Goal: Information Seeking & Learning: Learn about a topic

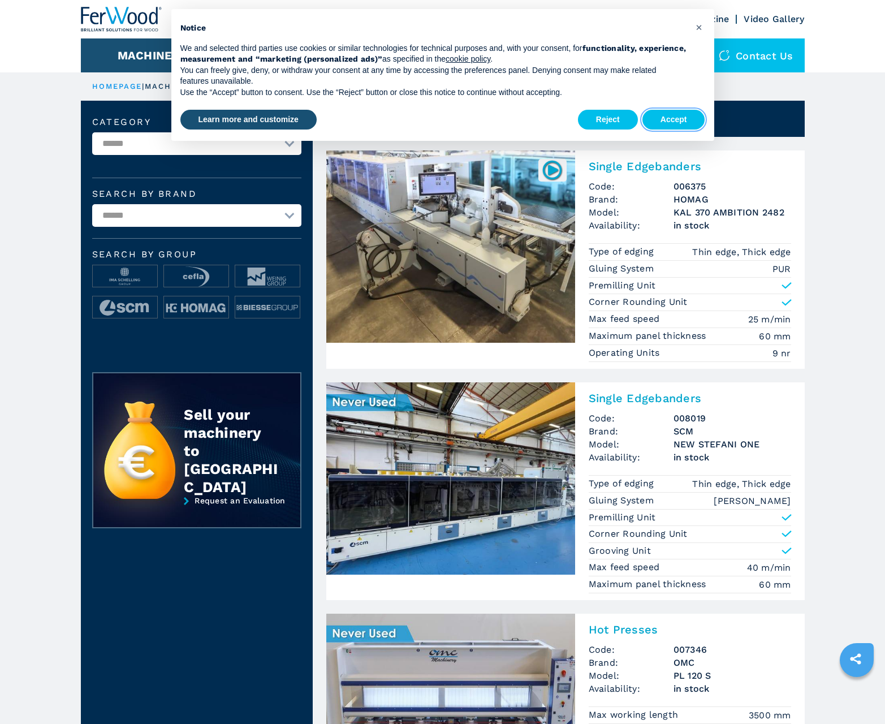
click at [674, 119] on button "Accept" at bounding box center [673, 120] width 63 height 20
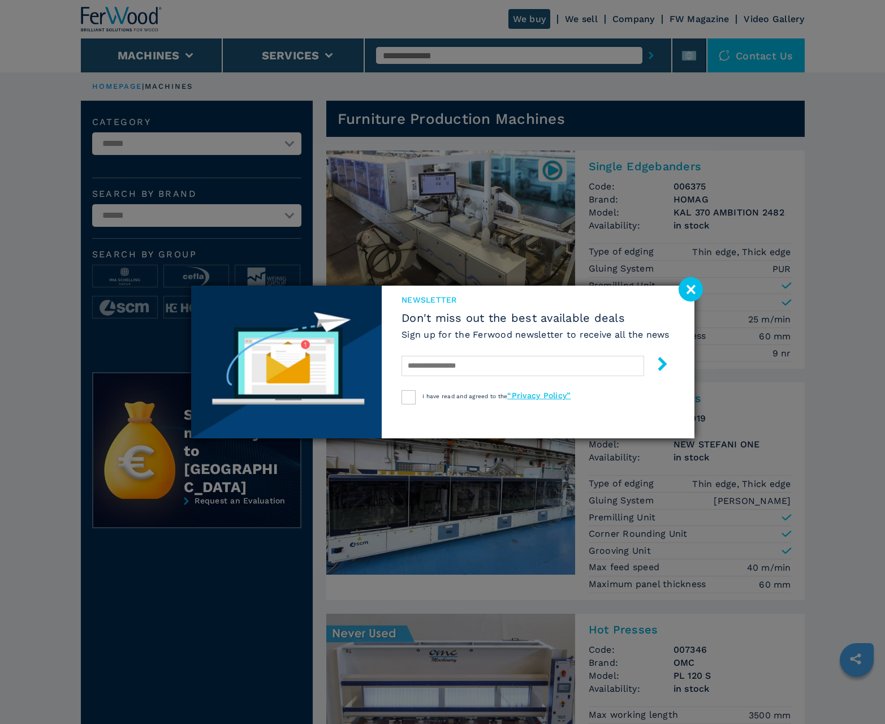
scroll to position [1131, 0]
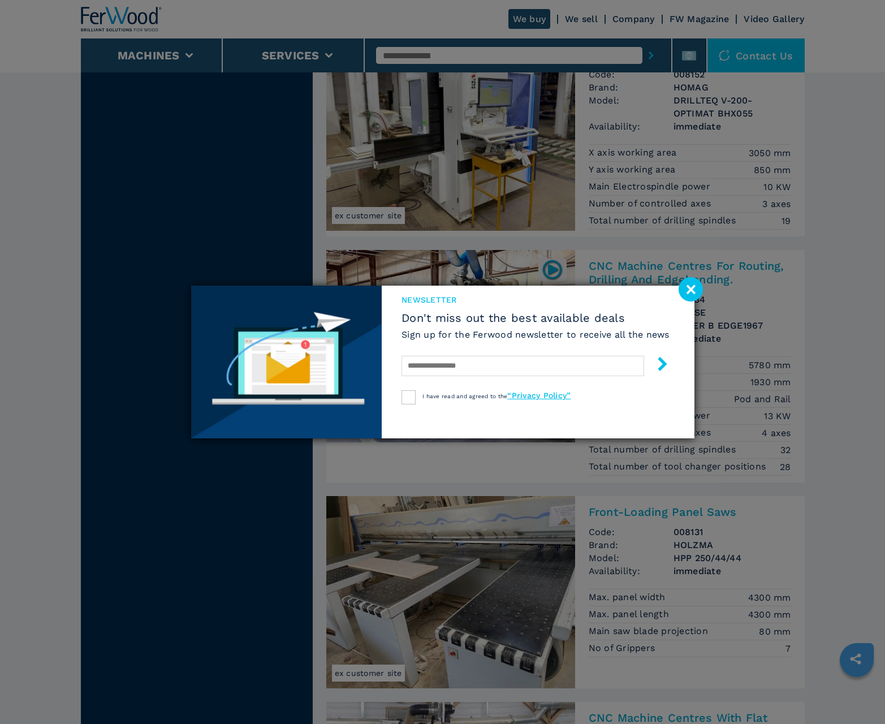
click at [691, 289] on image at bounding box center [691, 289] width 24 height 24
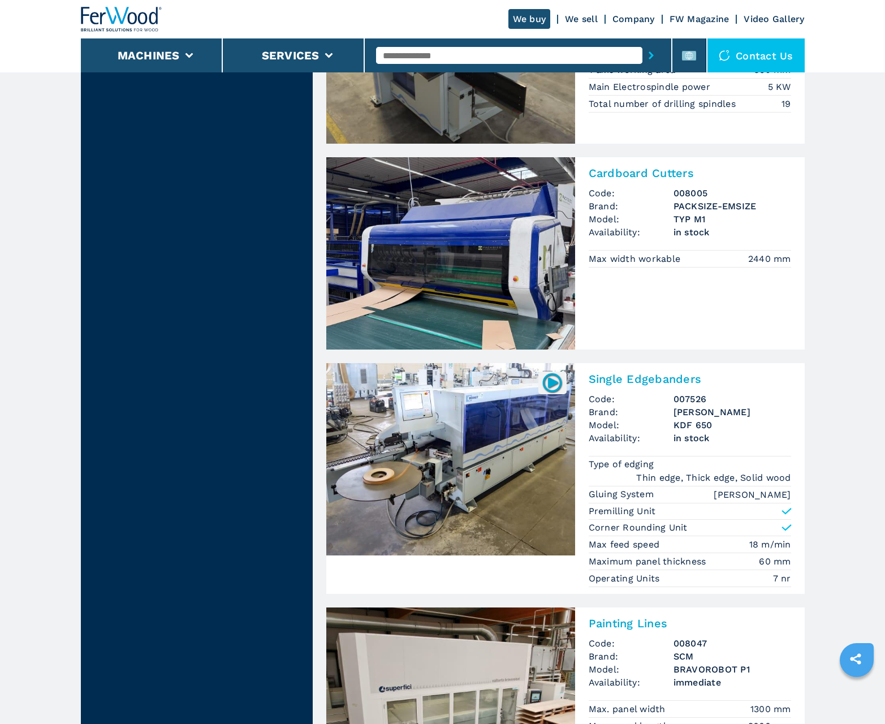
scroll to position [2196, 0]
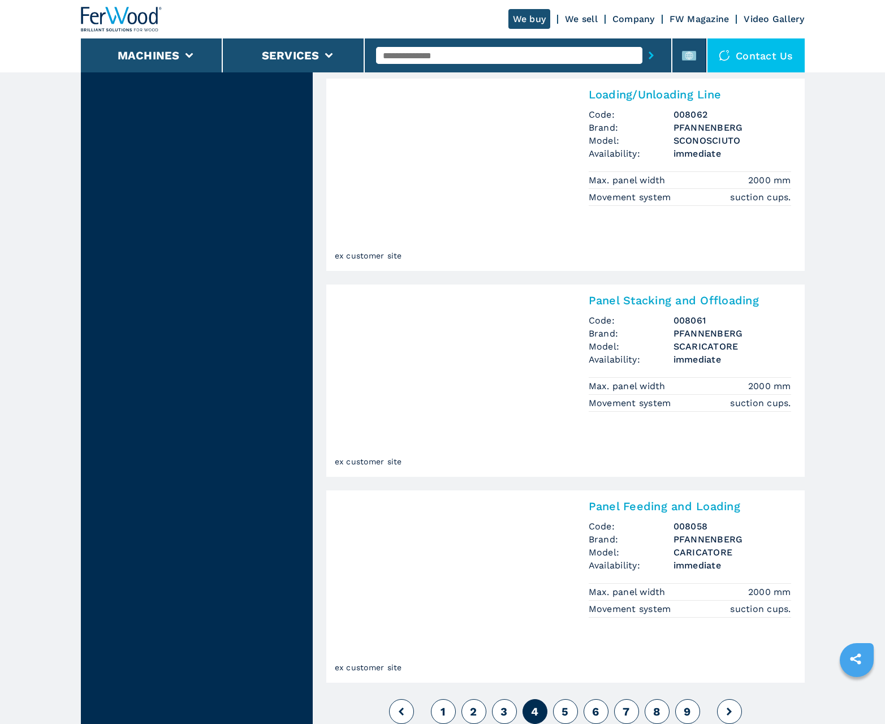
click at [565, 711] on span "5" at bounding box center [565, 712] width 7 height 14
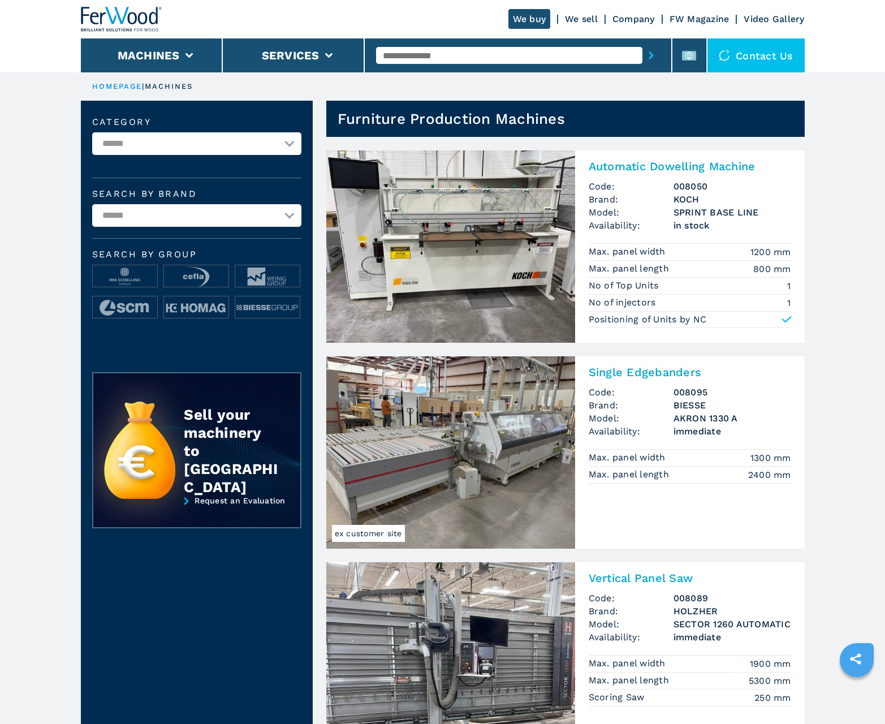
scroll to position [1131, 0]
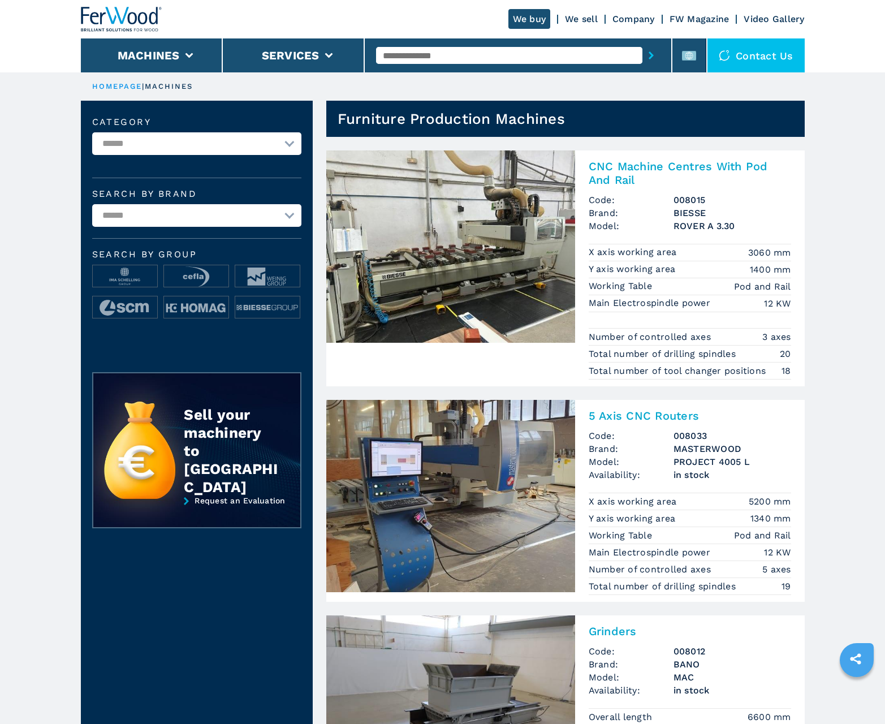
scroll to position [1131, 0]
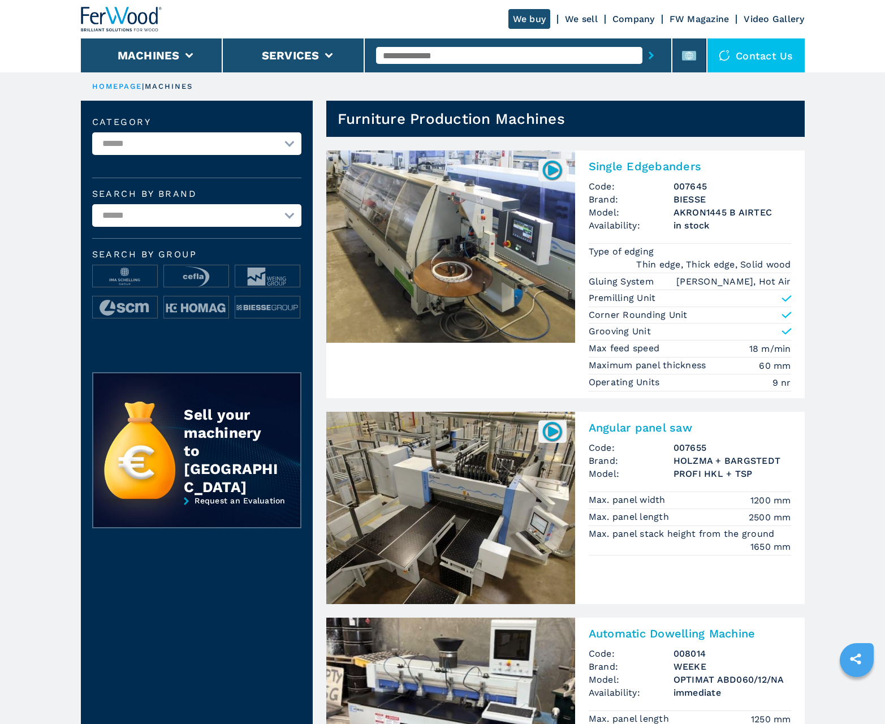
scroll to position [1131, 0]
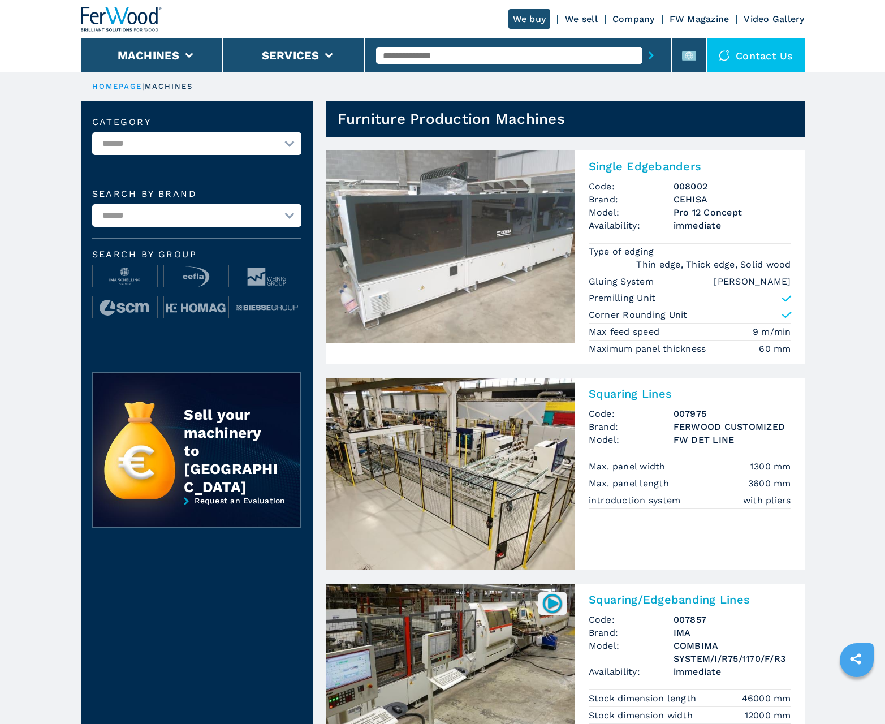
scroll to position [1131, 0]
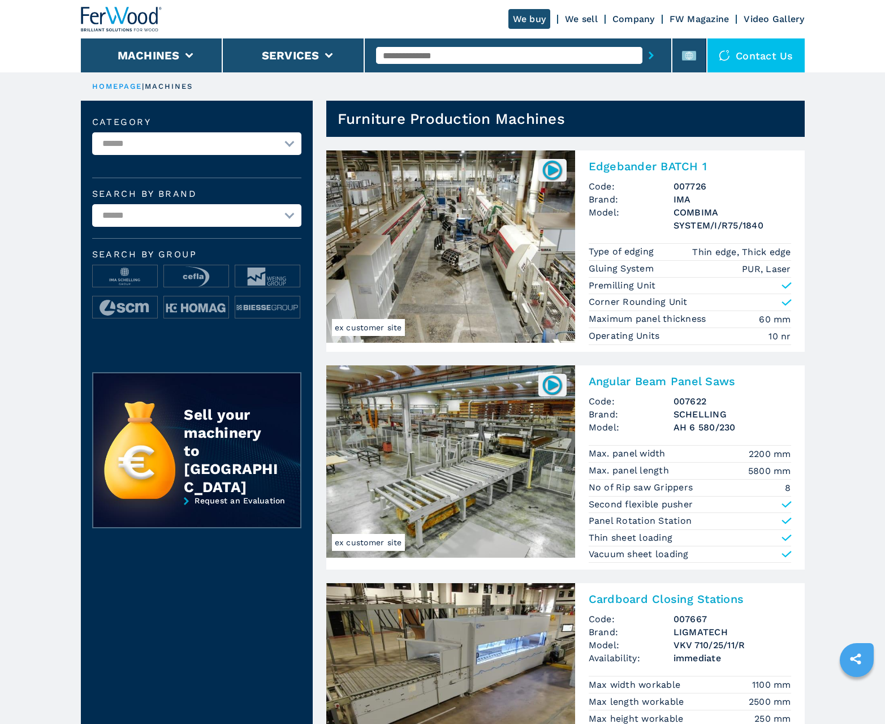
scroll to position [1131, 0]
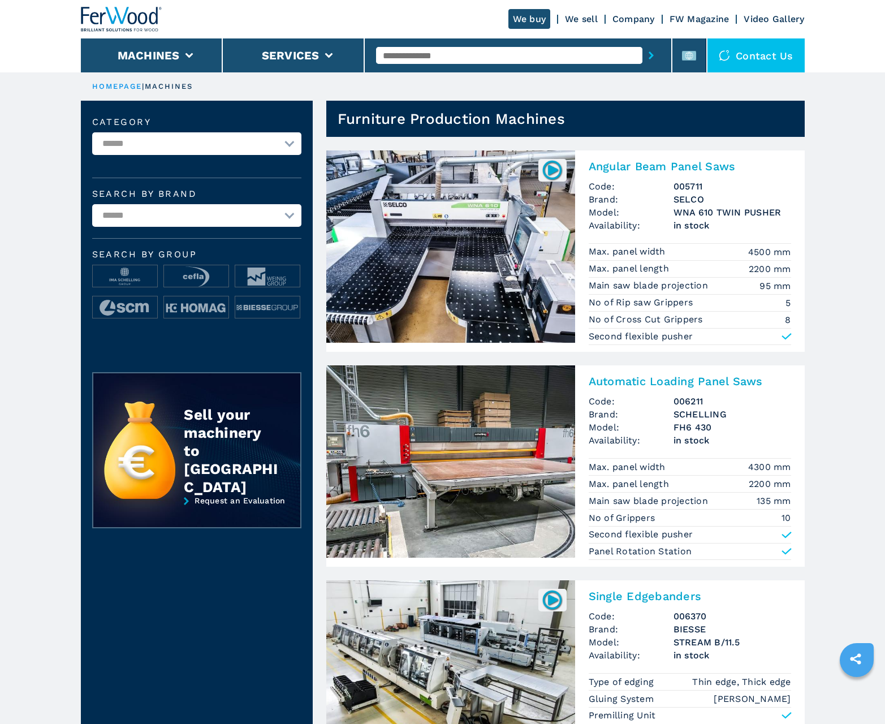
scroll to position [1131, 0]
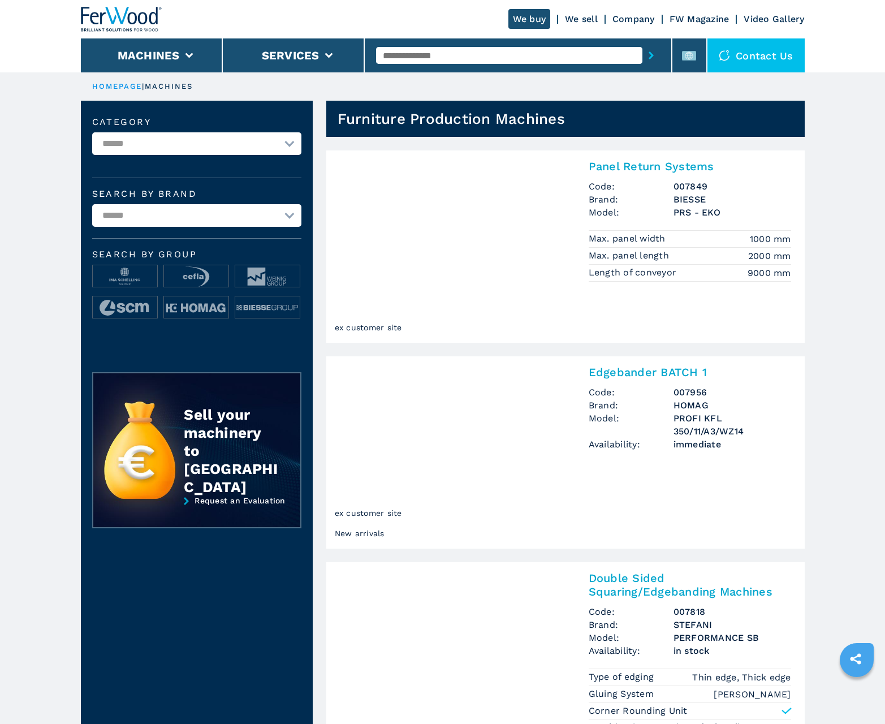
scroll to position [1131, 0]
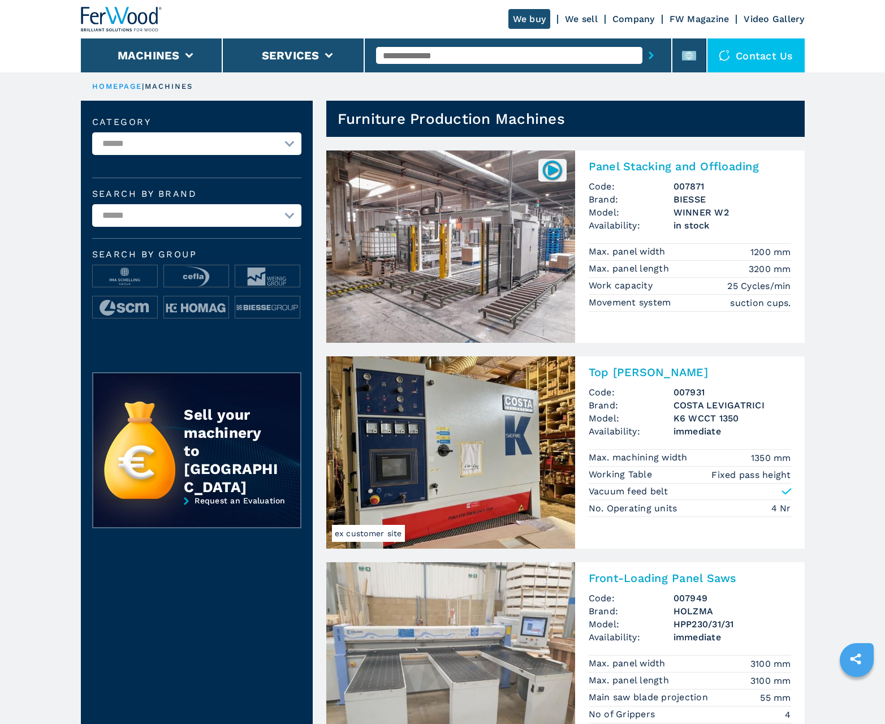
scroll to position [1131, 0]
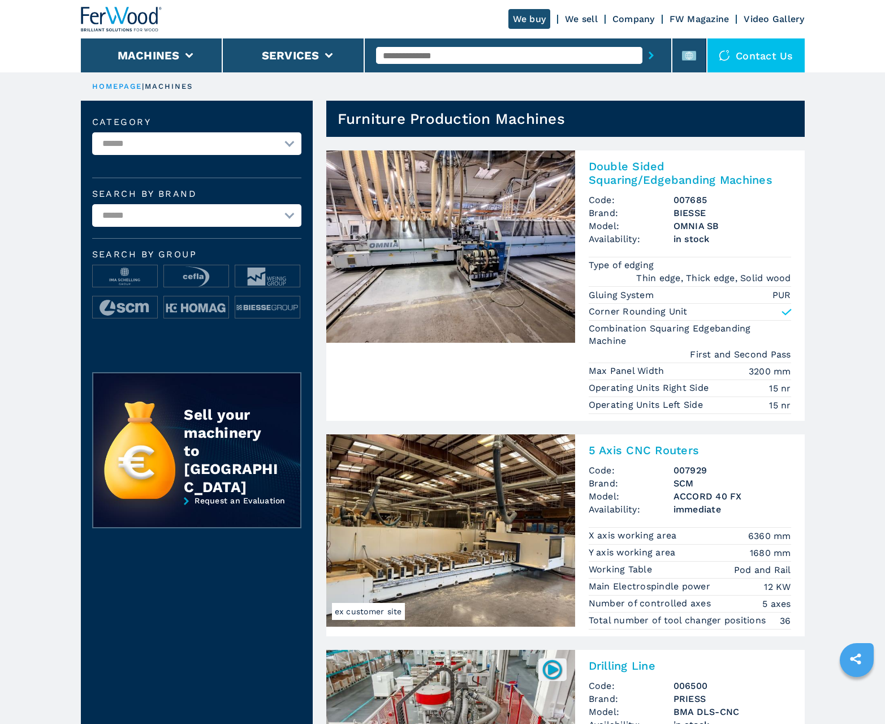
scroll to position [1131, 0]
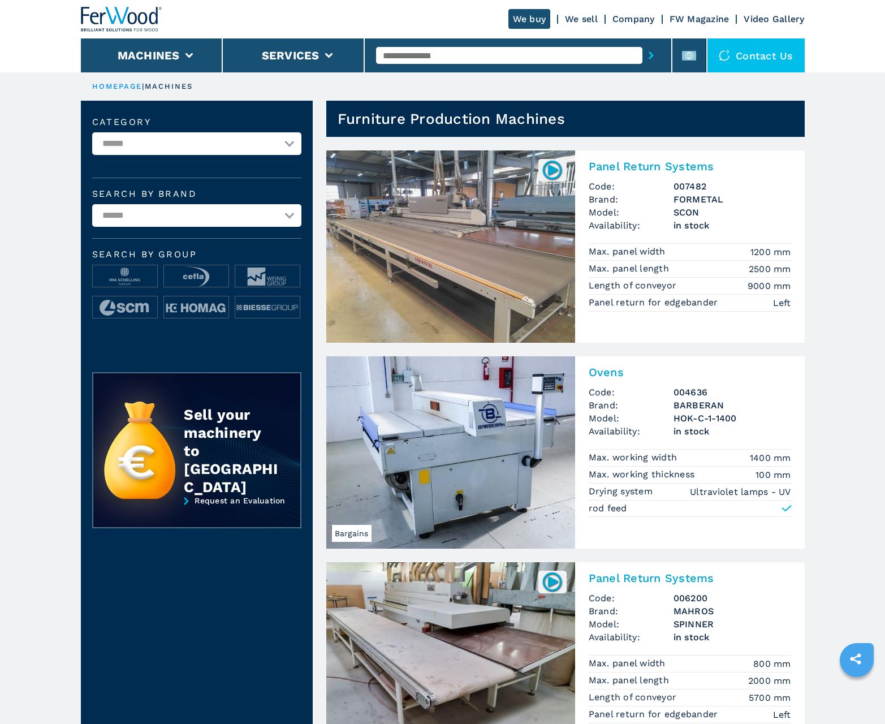
scroll to position [1131, 0]
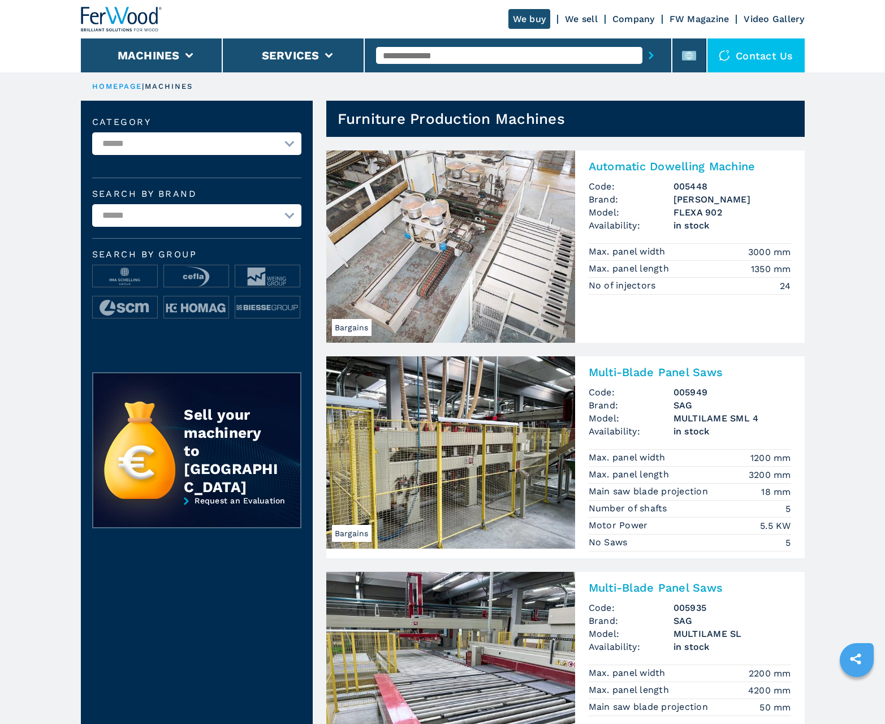
scroll to position [1131, 0]
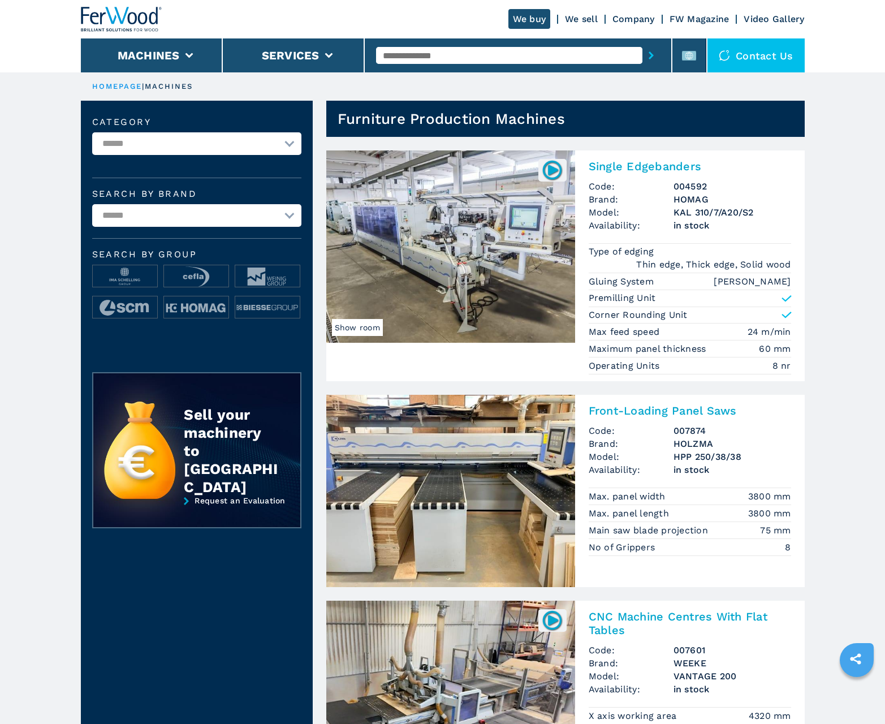
scroll to position [1131, 0]
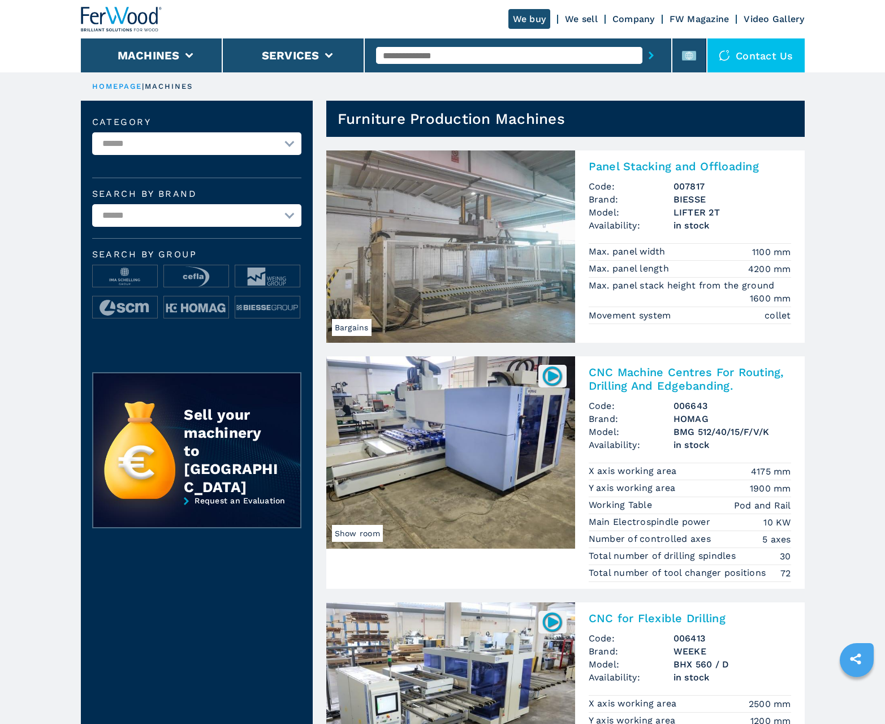
scroll to position [1131, 0]
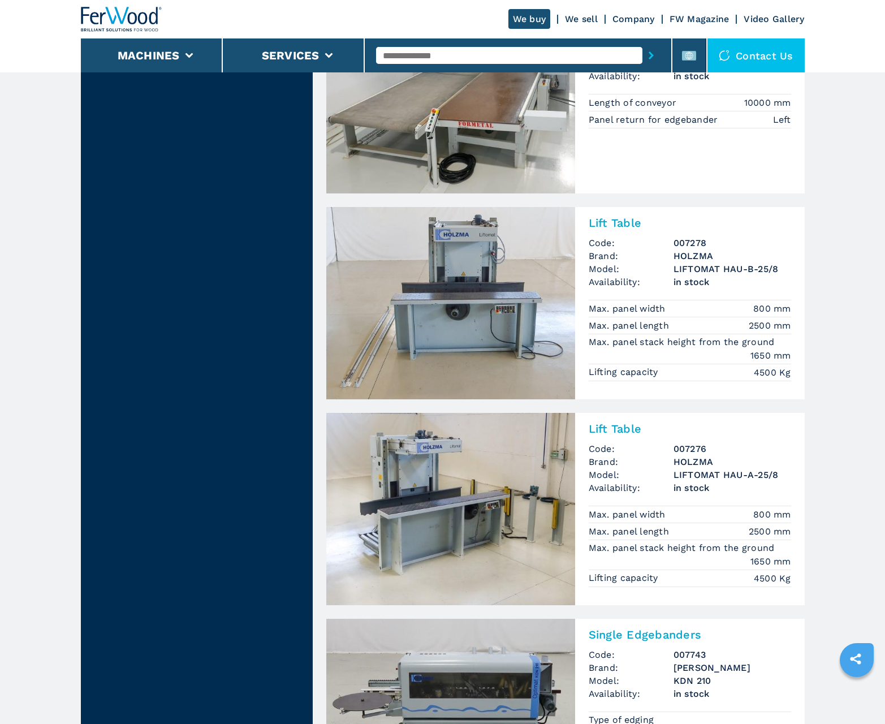
scroll to position [2316, 0]
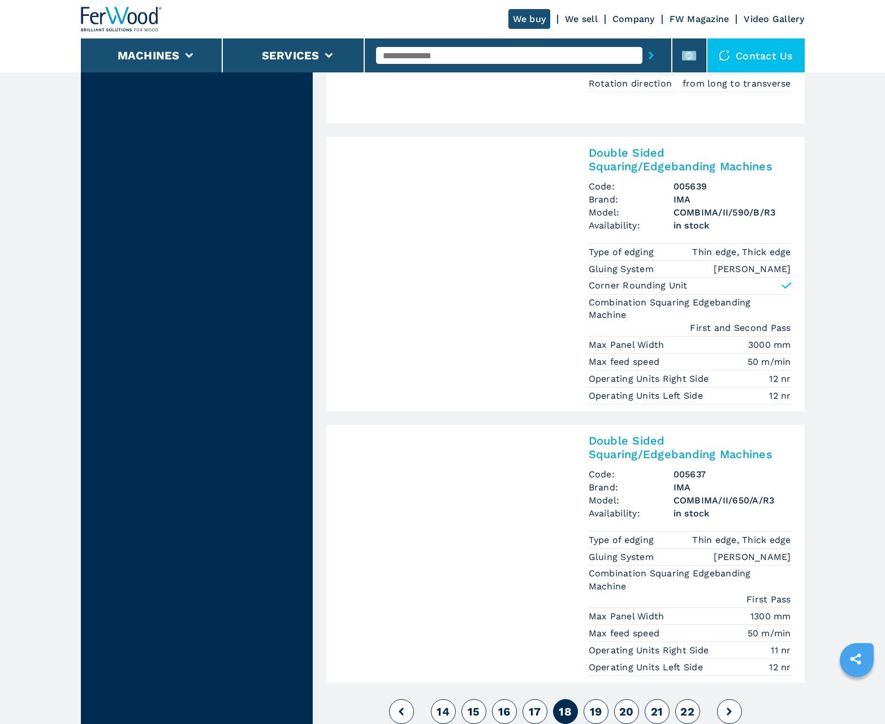
click at [595, 711] on span "19" at bounding box center [596, 712] width 12 height 14
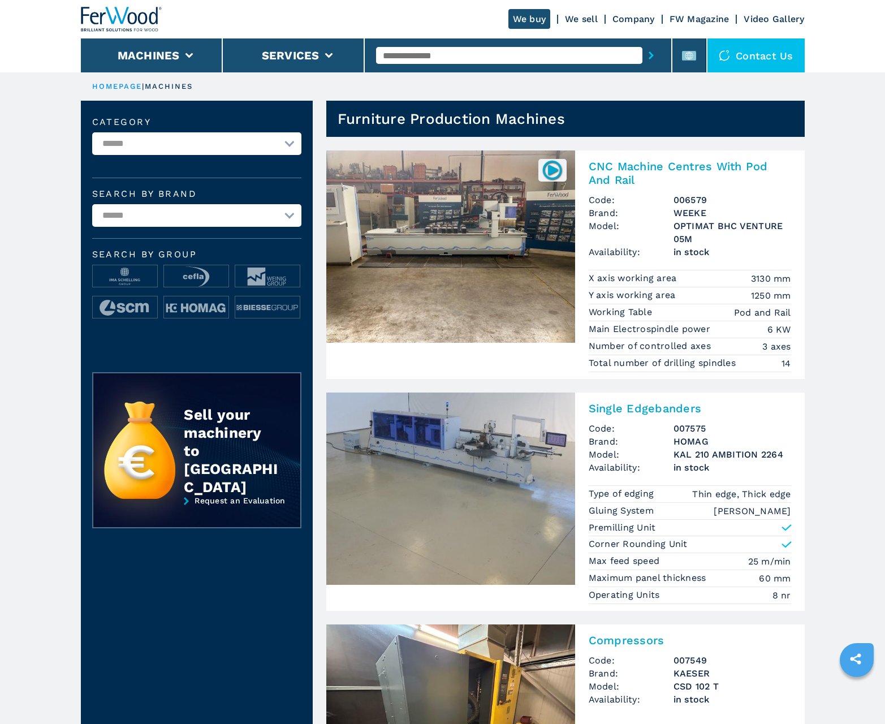
scroll to position [1131, 0]
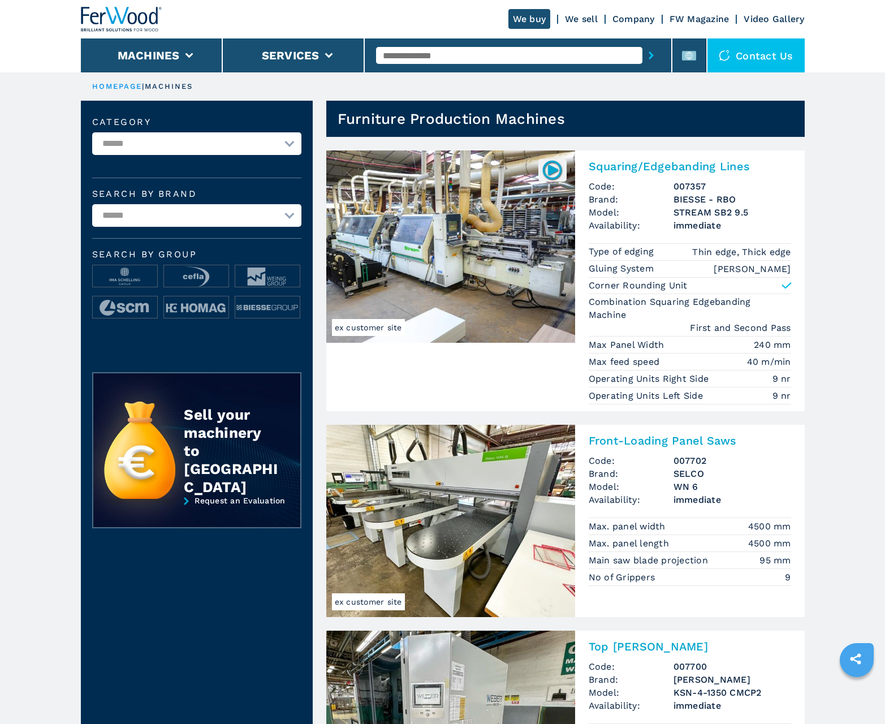
scroll to position [1131, 0]
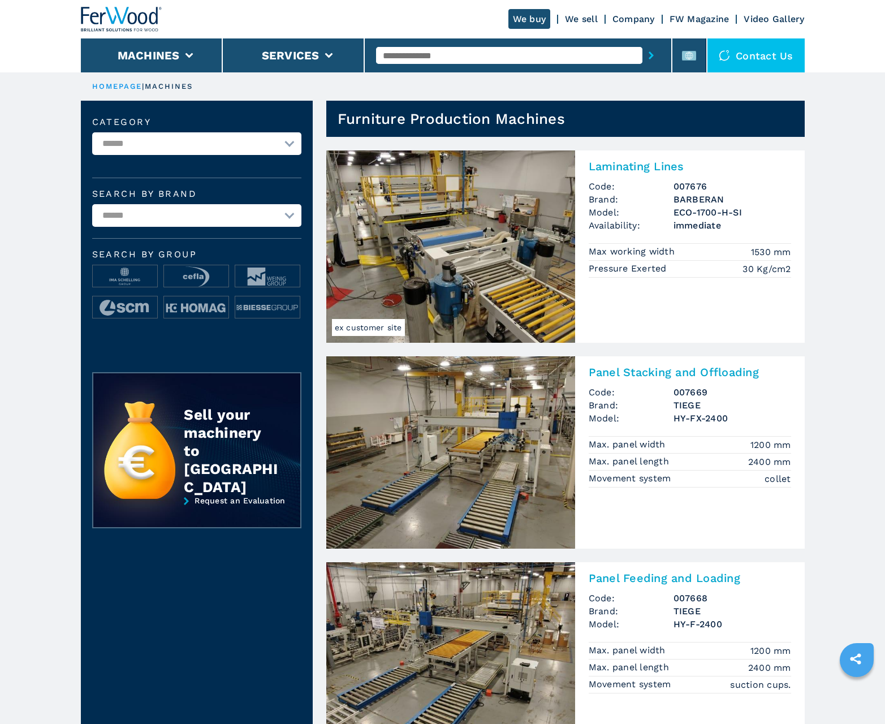
scroll to position [1131, 0]
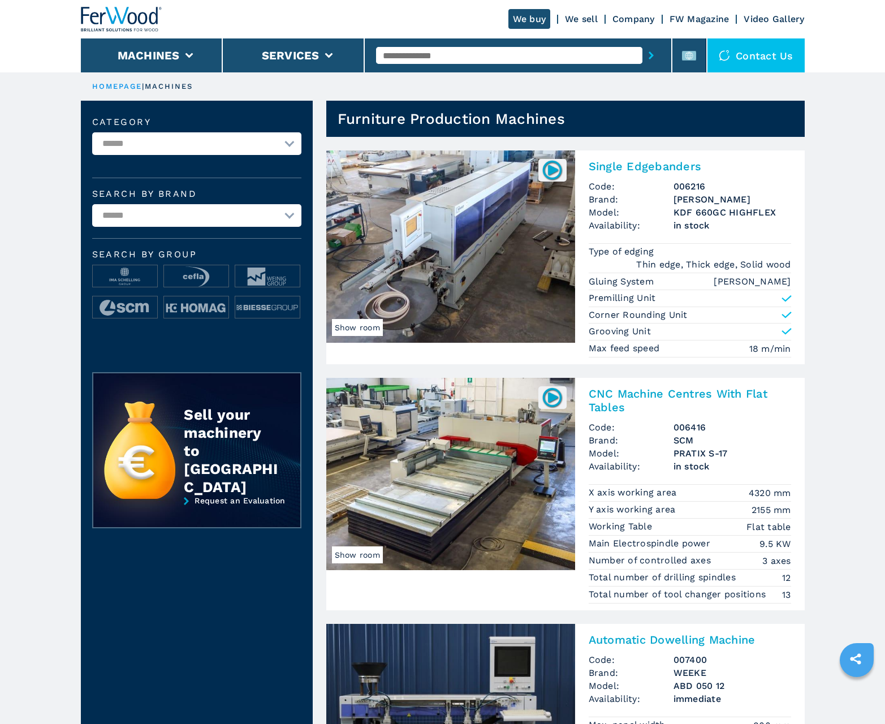
scroll to position [1131, 0]
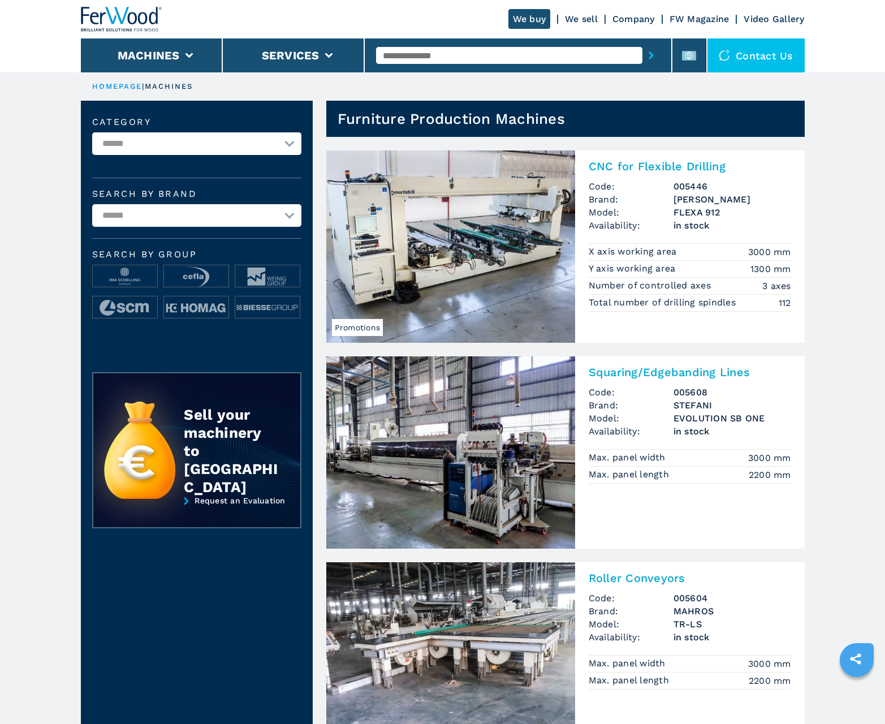
scroll to position [1131, 0]
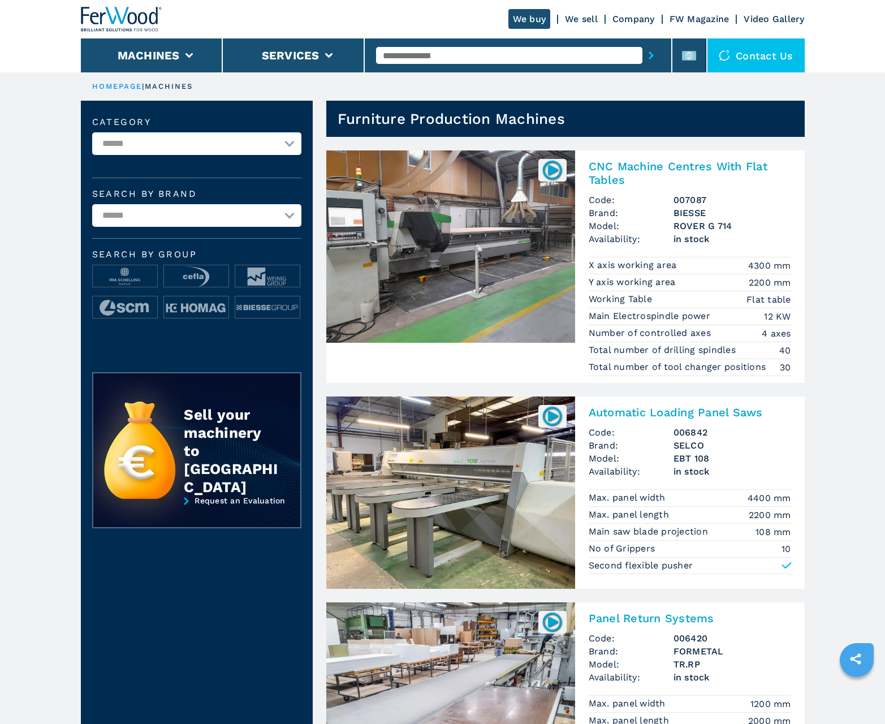
scroll to position [1131, 0]
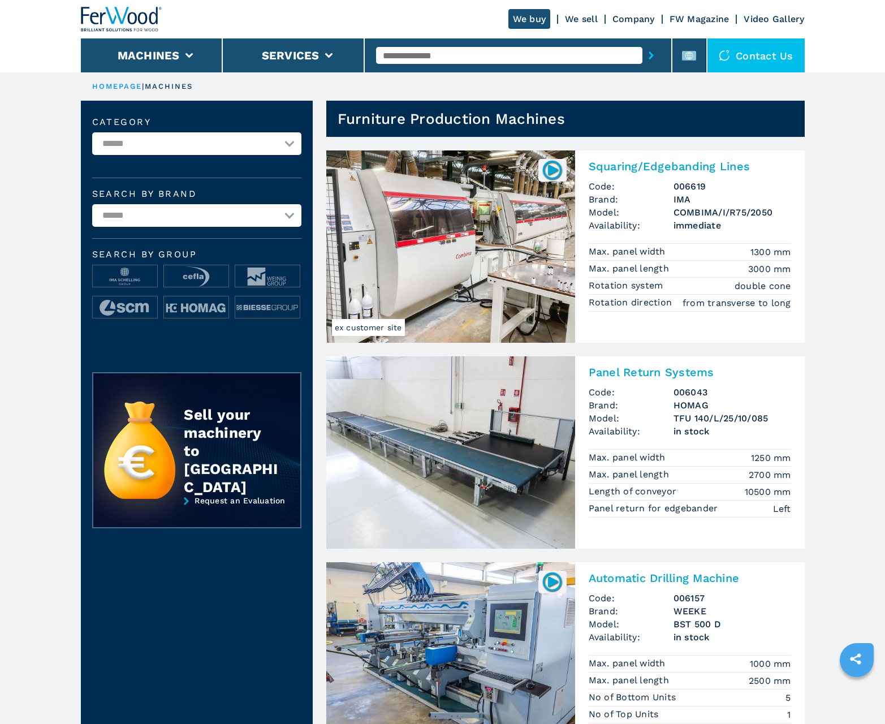
scroll to position [1131, 0]
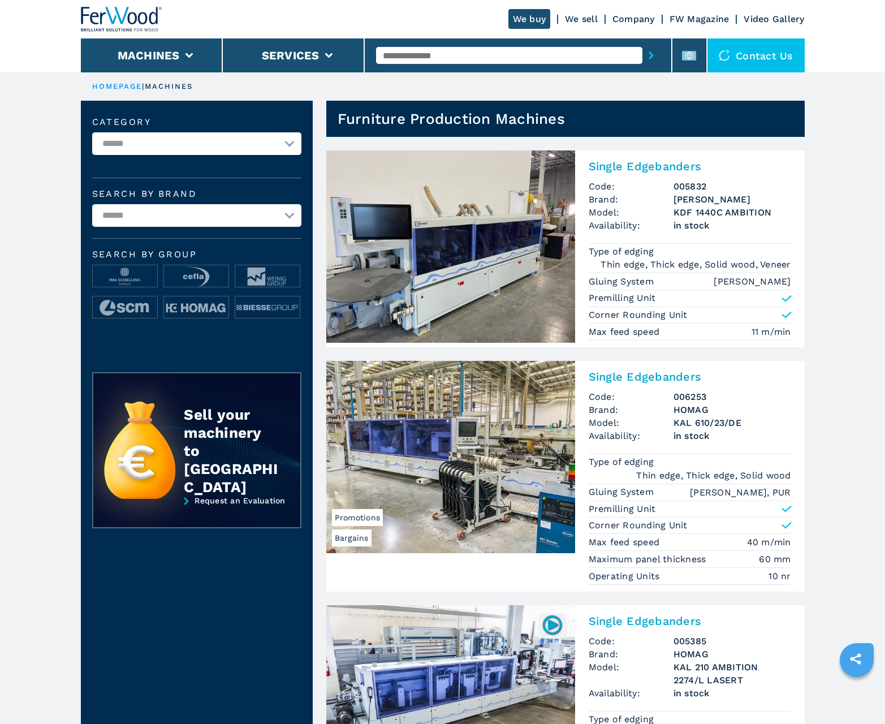
scroll to position [1131, 0]
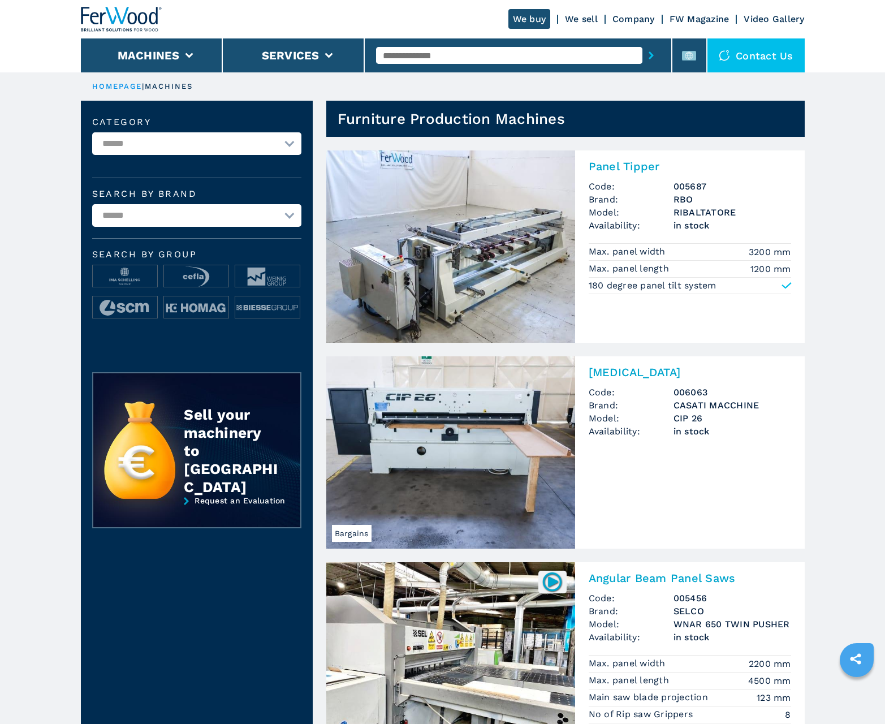
scroll to position [1127, 0]
